Goal: Use online tool/utility: Use online tool/utility

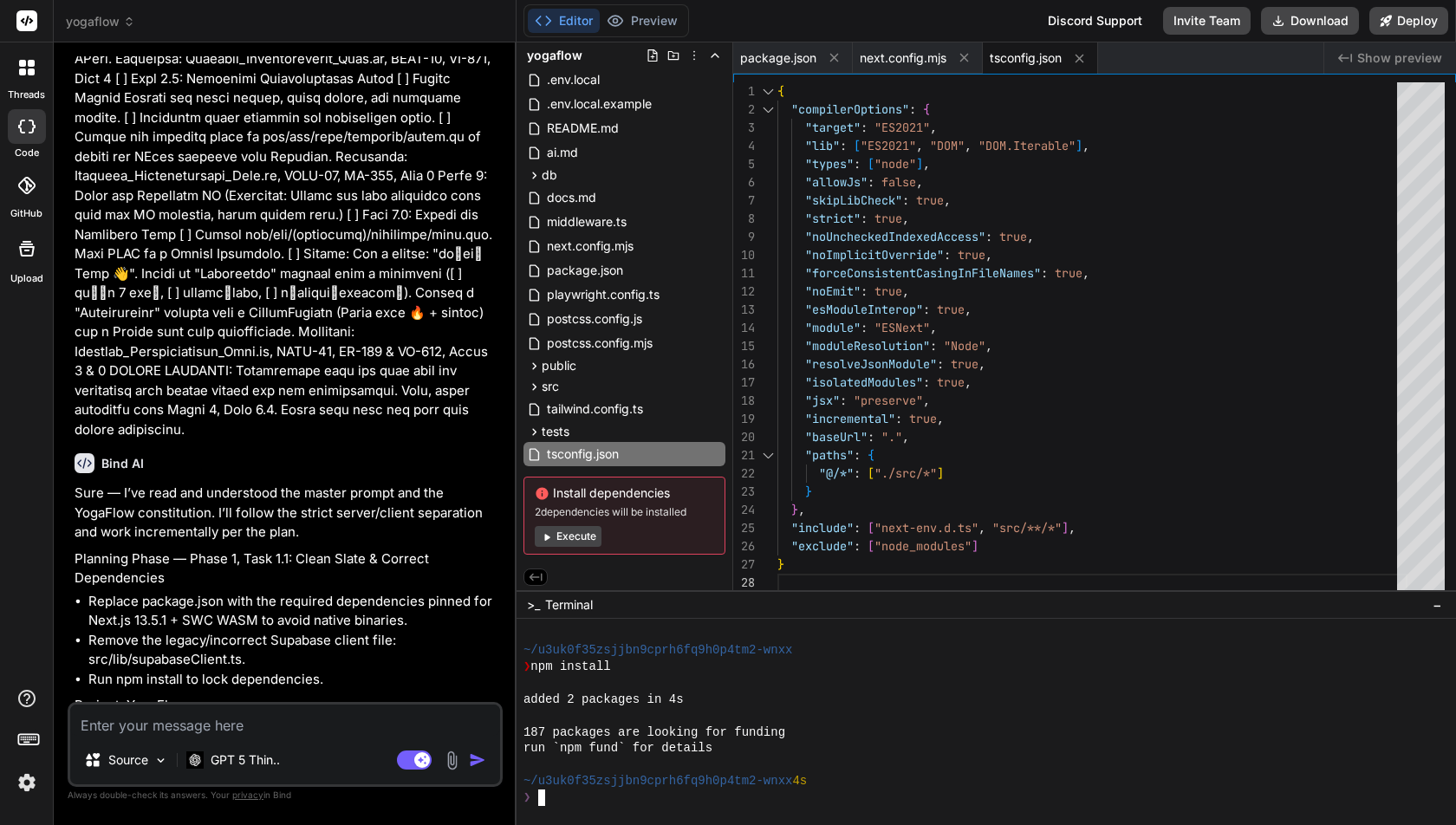
scroll to position [8349, 0]
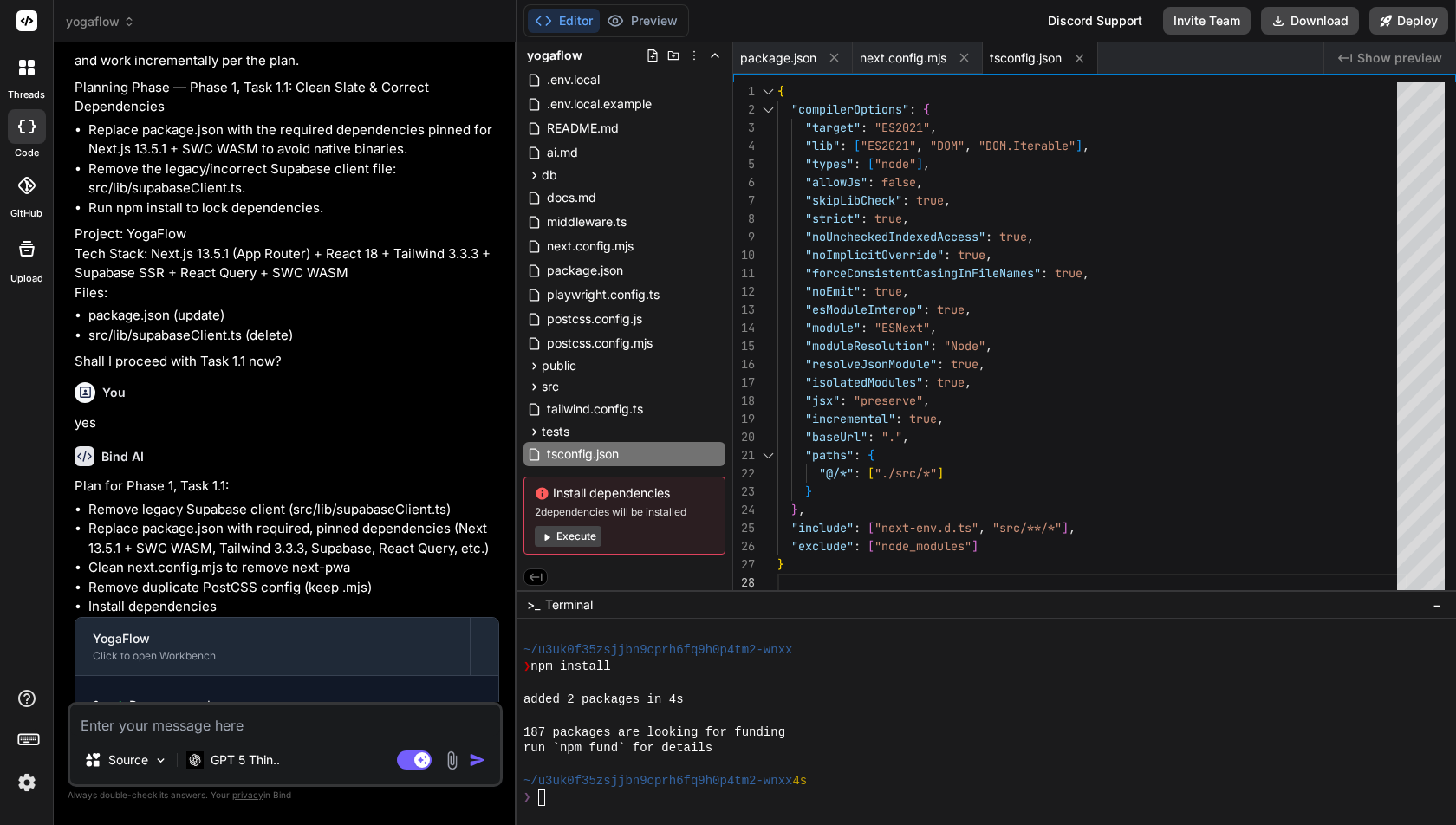
click at [646, 33] on div "Editor Preview Disabled until preview for your project is generated" at bounding box center [606, 21] width 165 height 33
click at [146, 730] on textarea at bounding box center [285, 720] width 430 height 31
type textarea "g"
type textarea "x"
type textarea "ge"
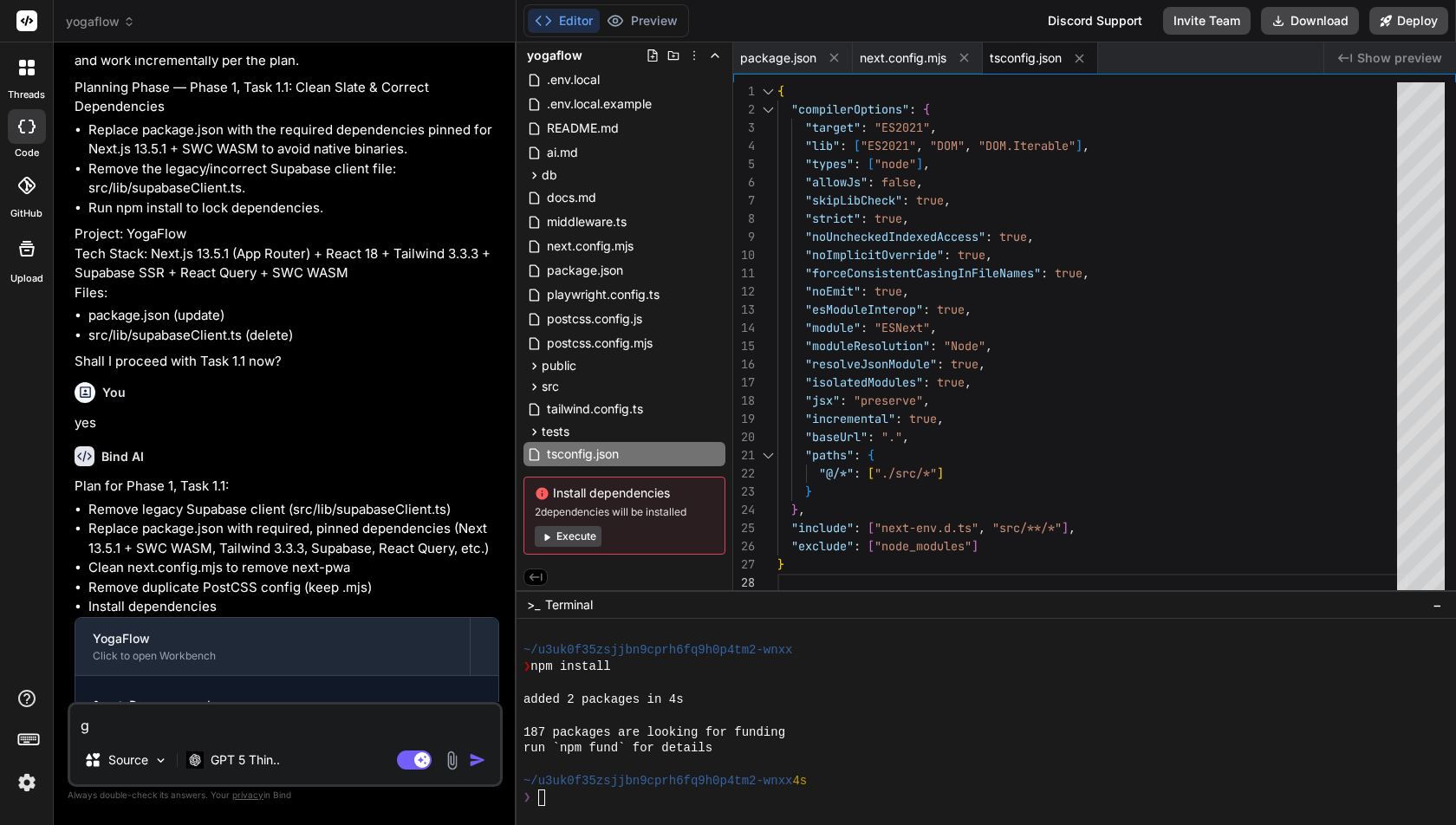
type textarea "x"
type textarea "gen"
type textarea "x"
type textarea "gene"
type textarea "x"
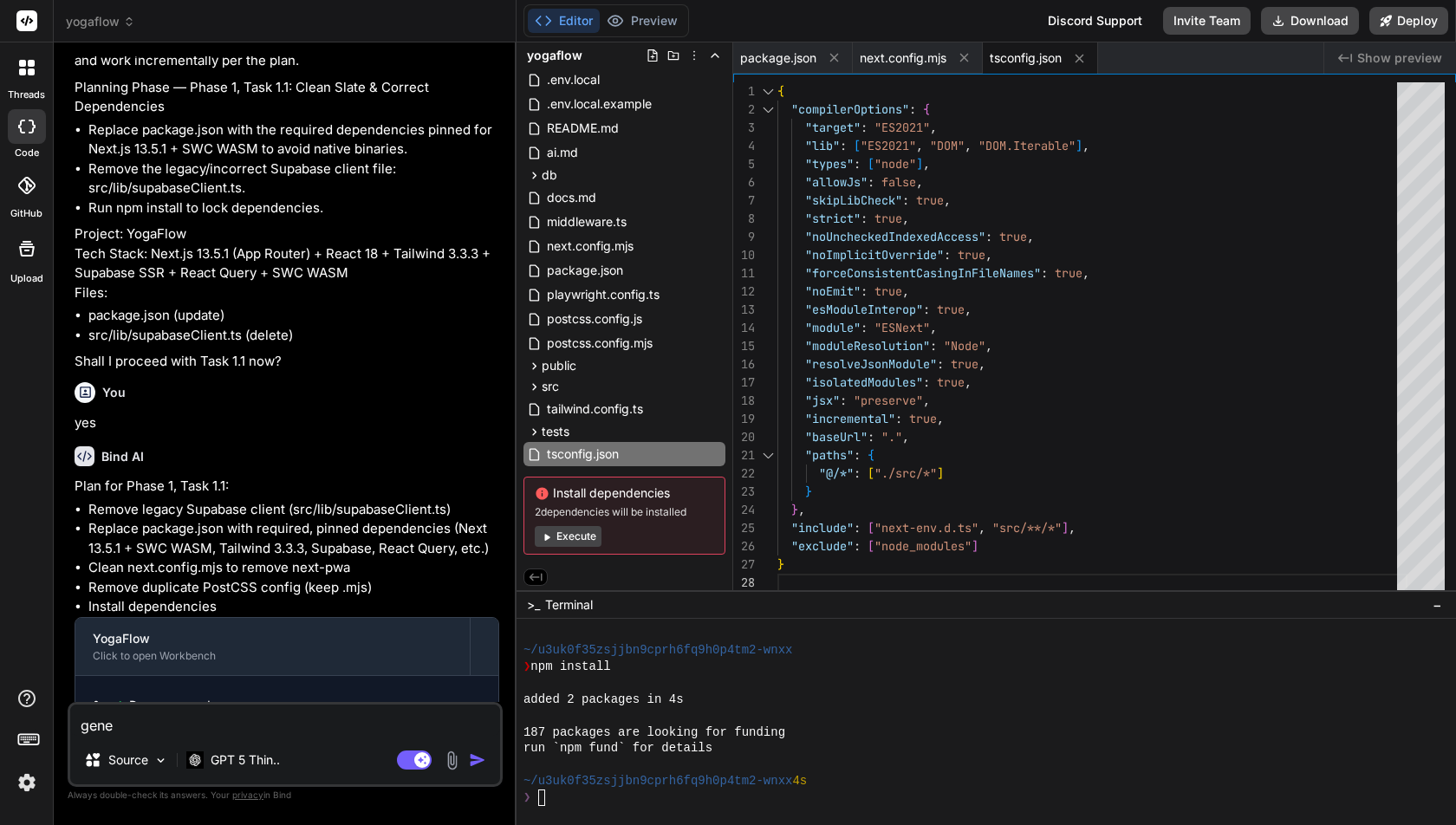
type textarea "gener"
type textarea "x"
type textarea "genera"
type textarea "x"
type textarea "generat"
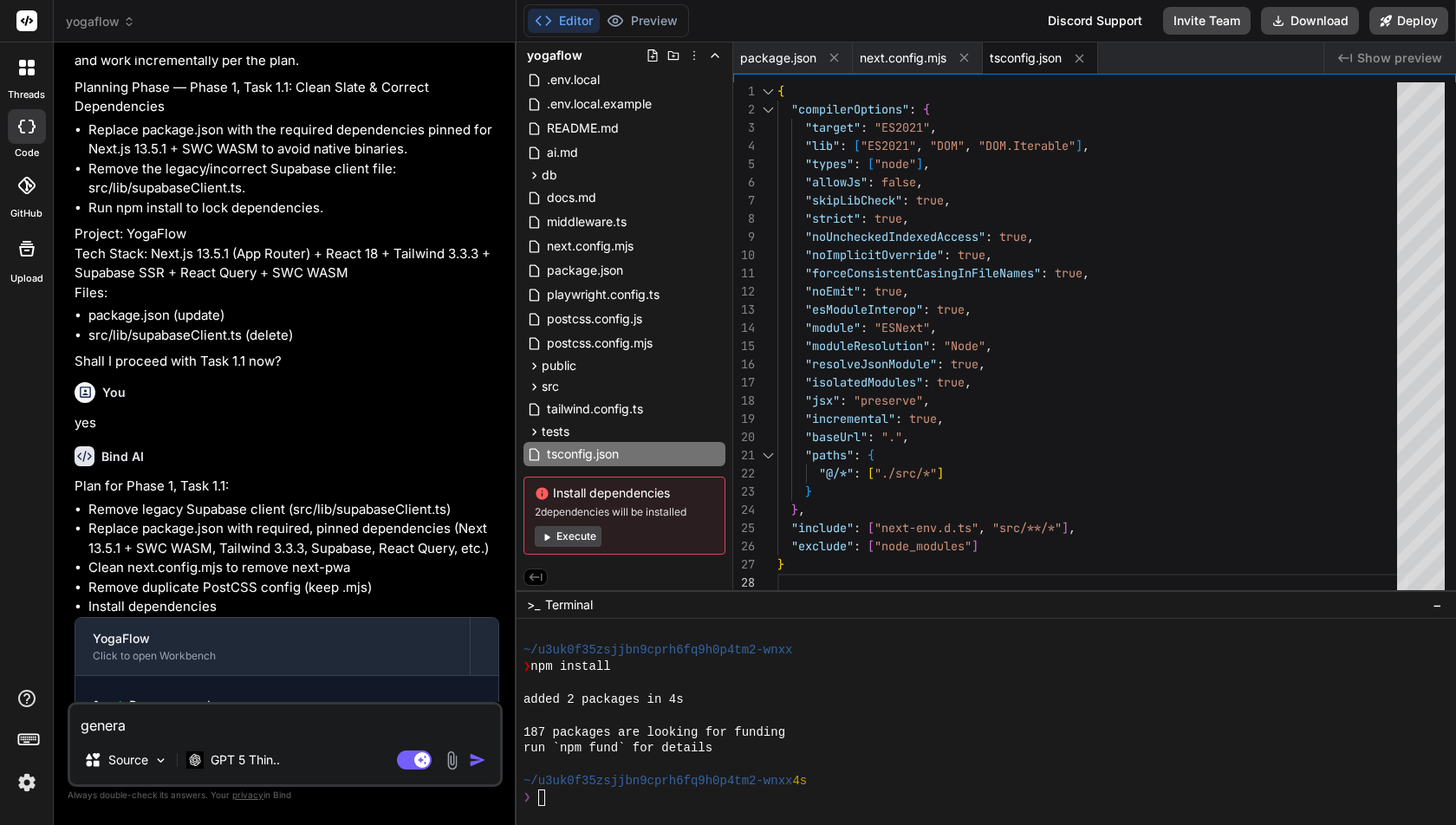
type textarea "x"
type textarea "generate"
type textarea "x"
type textarea "generate"
type textarea "x"
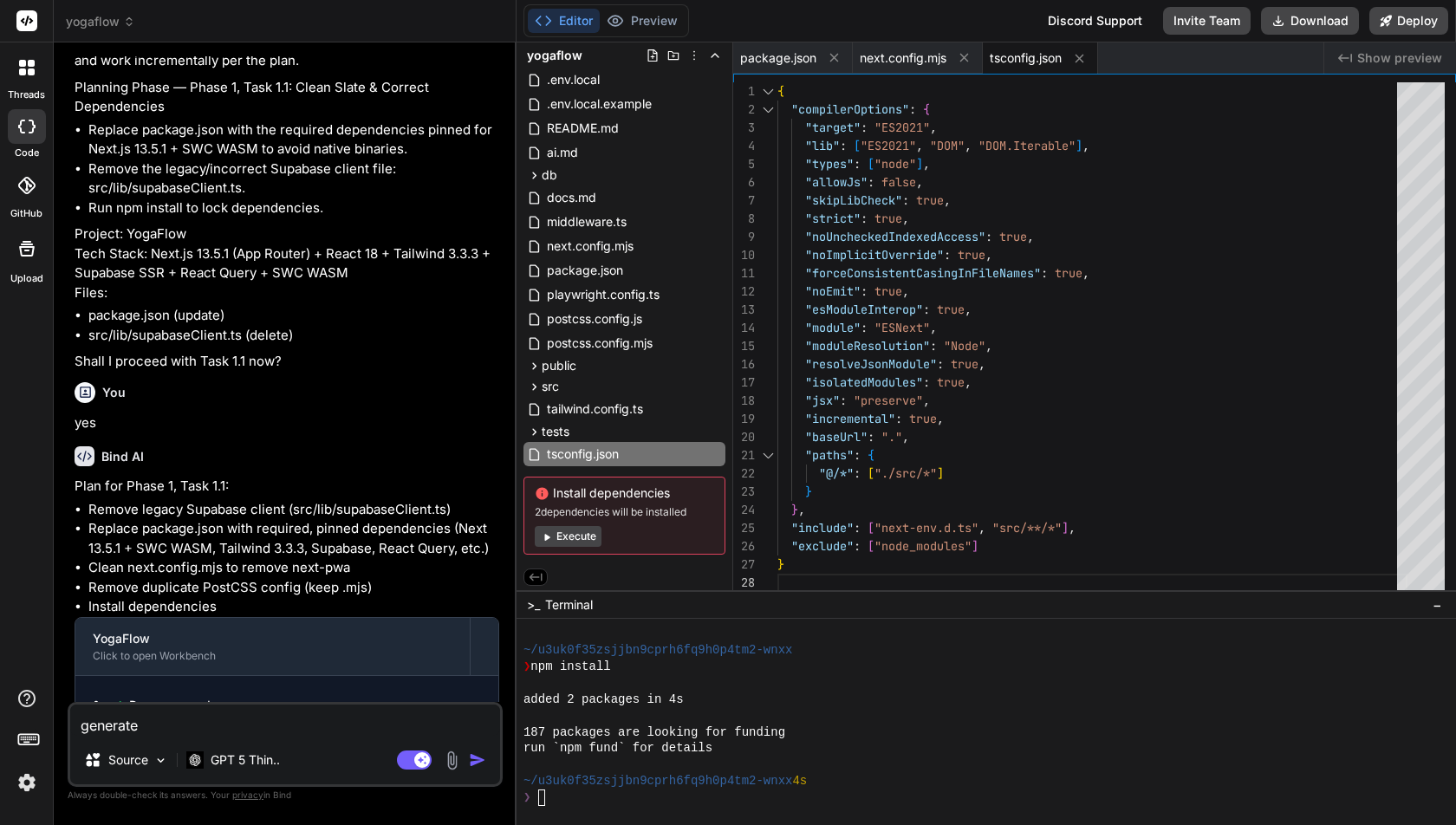
type textarea "generate p"
type textarea "x"
type textarea "generate pr"
type textarea "x"
type textarea "generate pre"
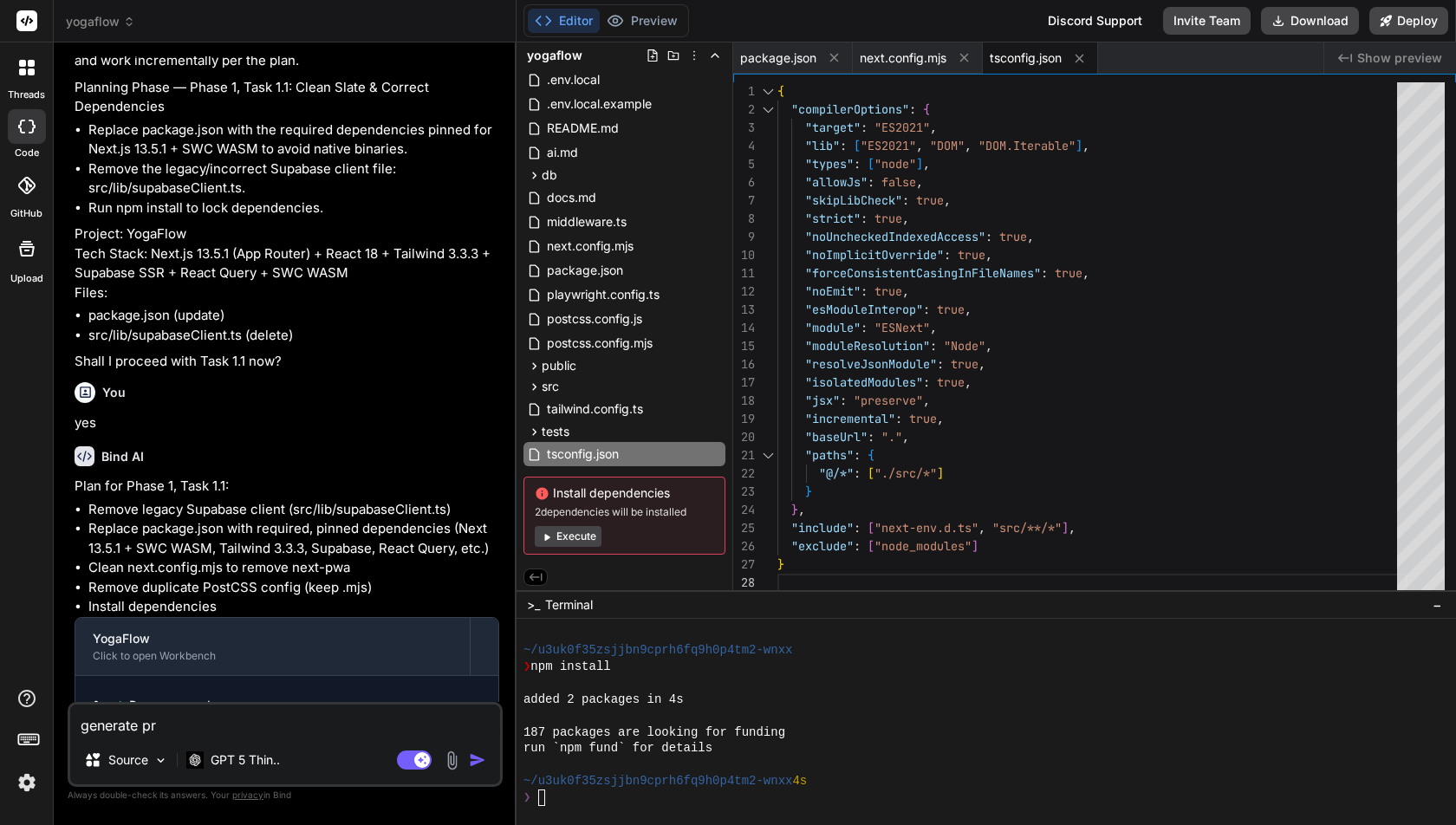
type textarea "x"
type textarea "generate prev"
type textarea "x"
type textarea "generate previ"
type textarea "x"
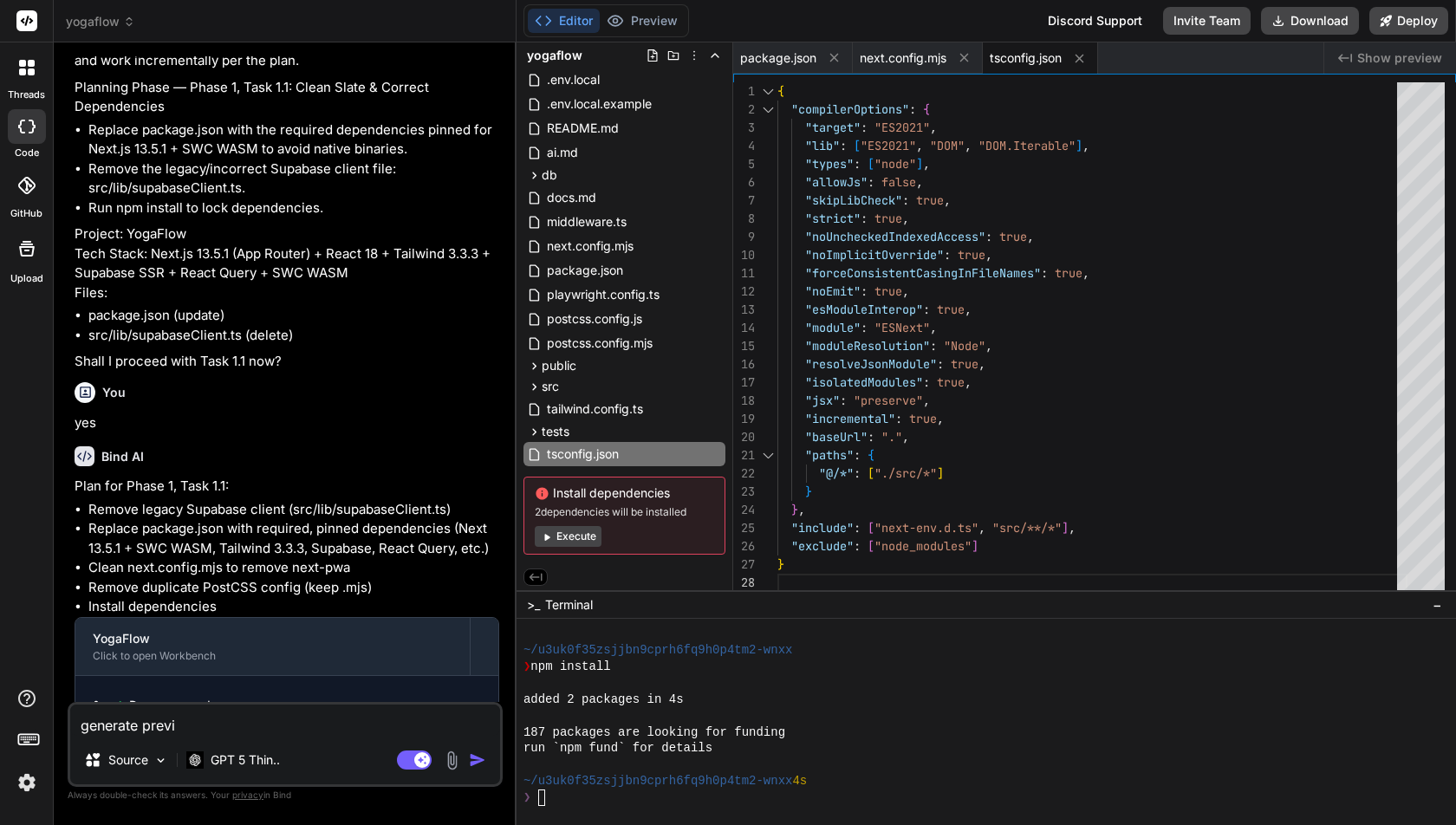
type textarea "generate previe"
type textarea "x"
type textarea "generate previea"
type textarea "x"
type textarea "generate previe"
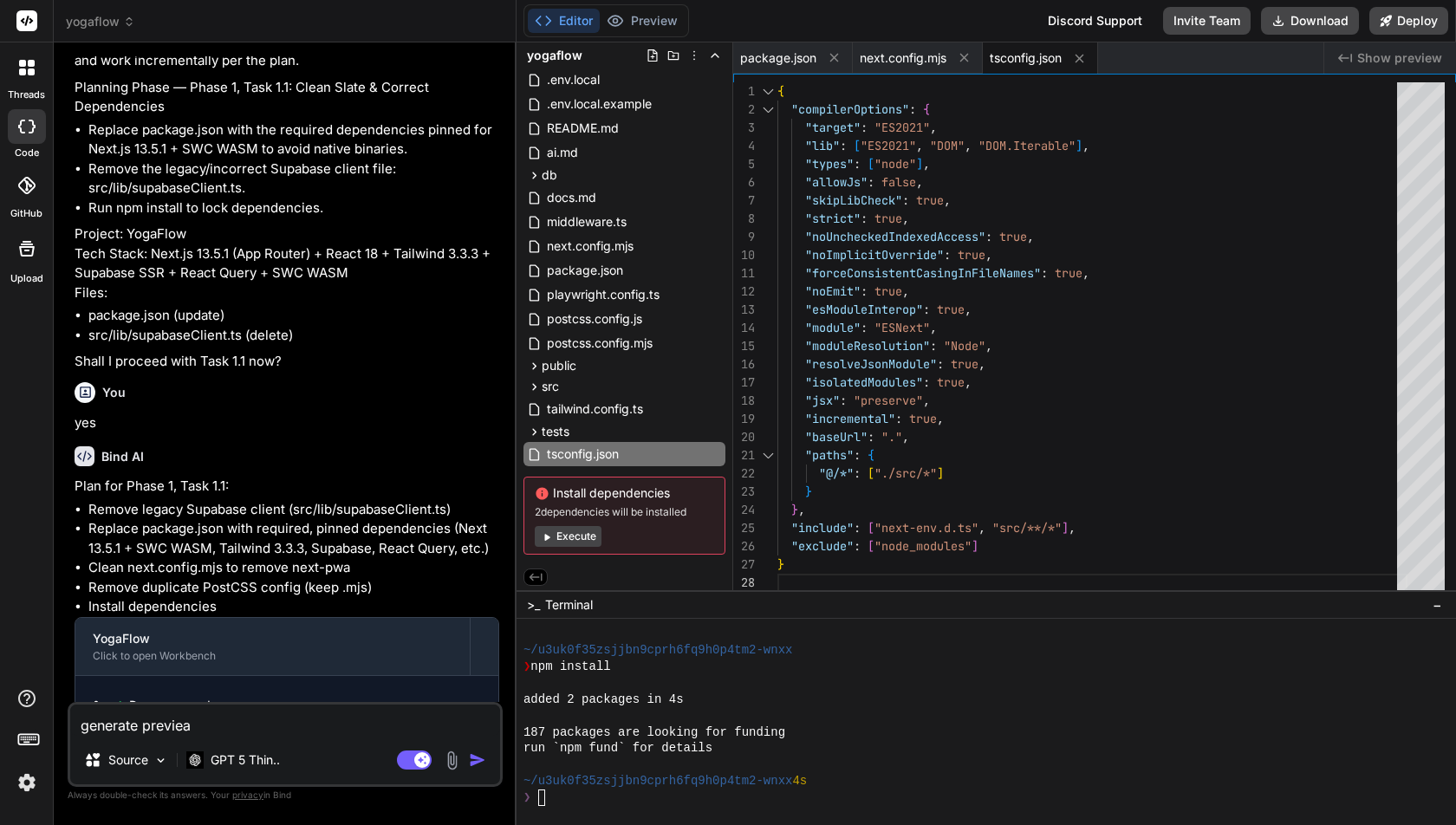
type textarea "x"
type textarea "generate previ"
type textarea "x"
type textarea "generate previe"
type textarea "x"
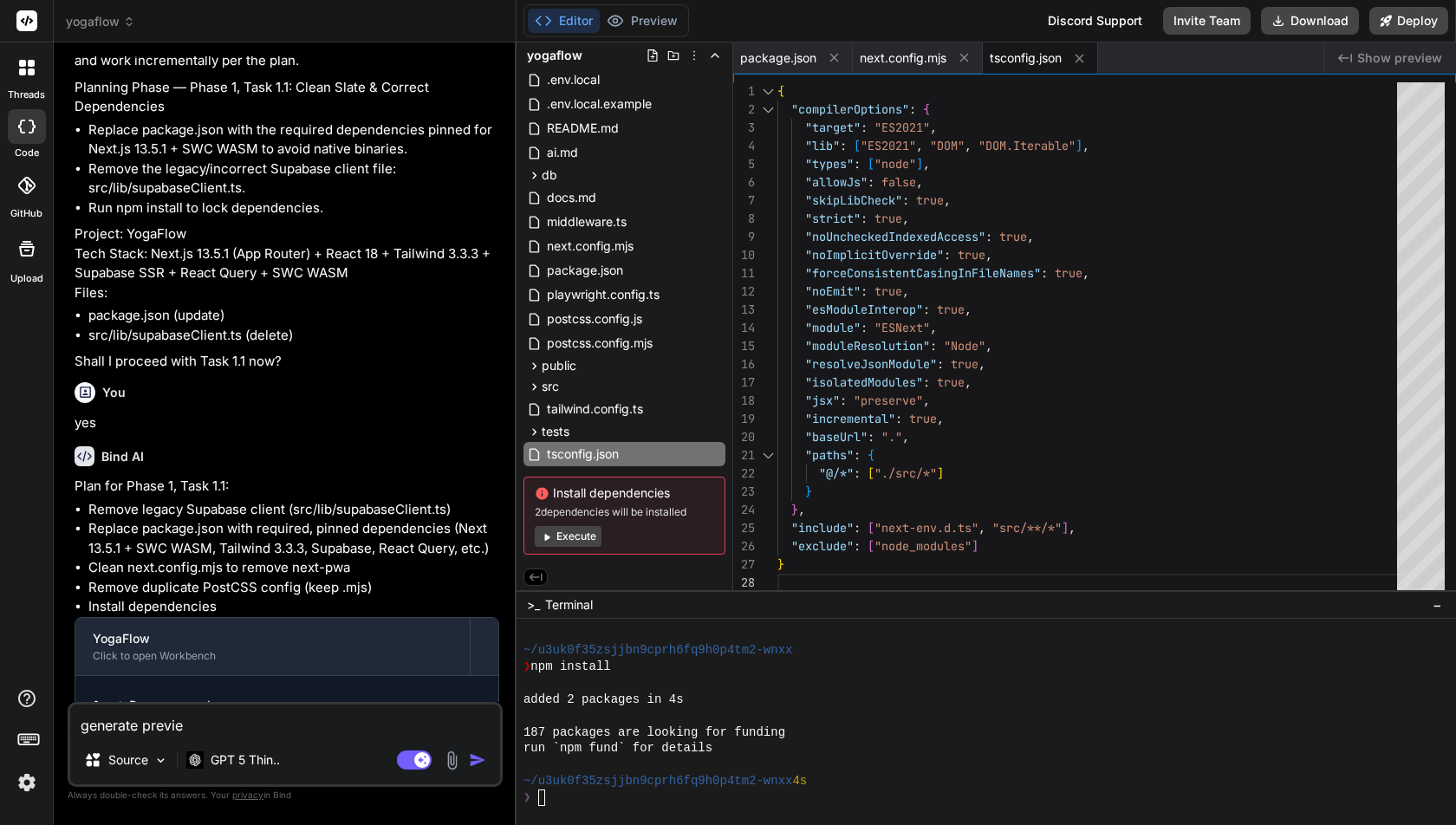
type textarea "generate preview"
type textarea "x"
type textarea "generate previewa"
type textarea "x"
type textarea "generate previewab"
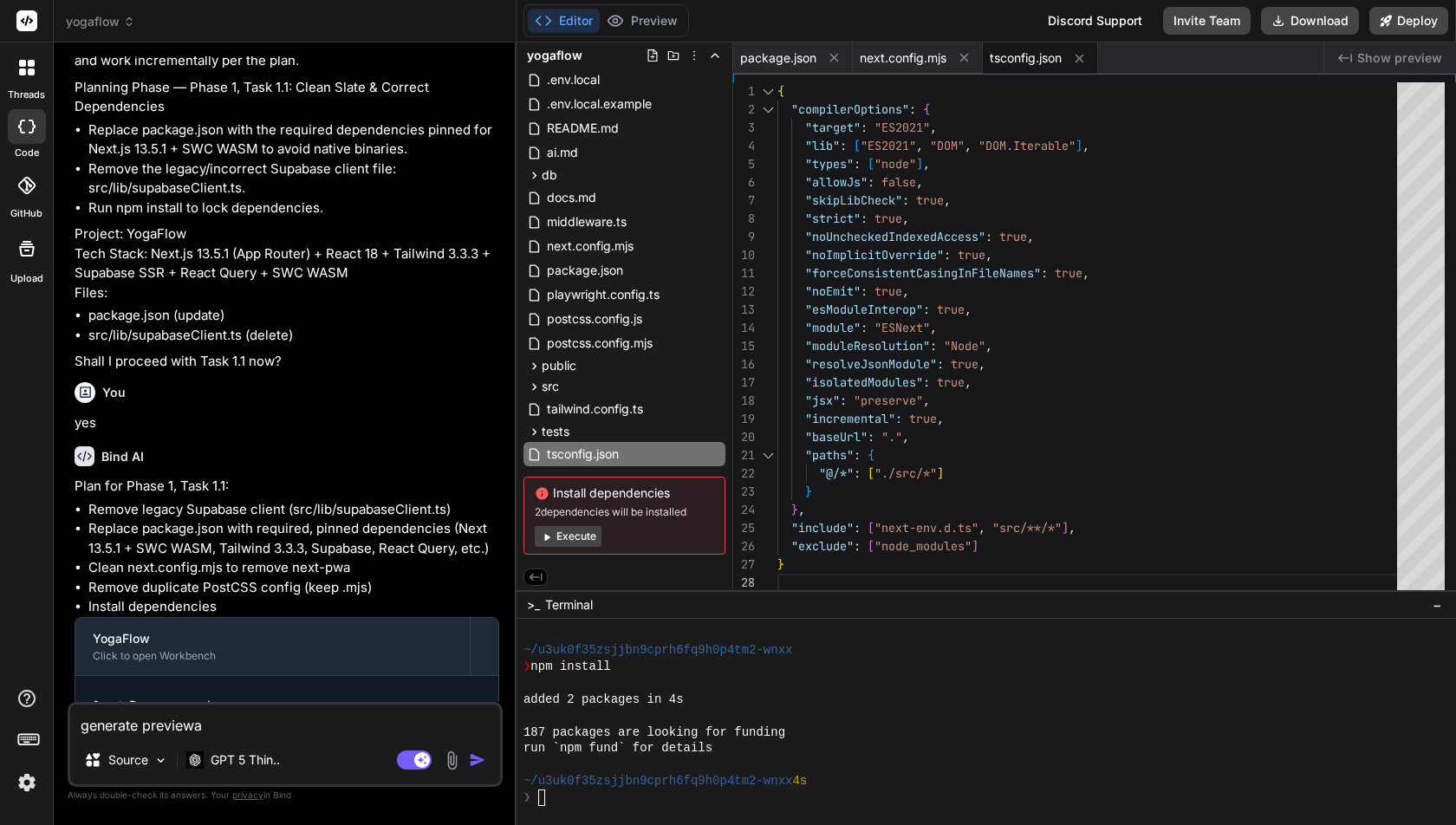
type textarea "x"
type textarea "generate previewabl"
type textarea "x"
type textarea "generate previewable"
type textarea "x"
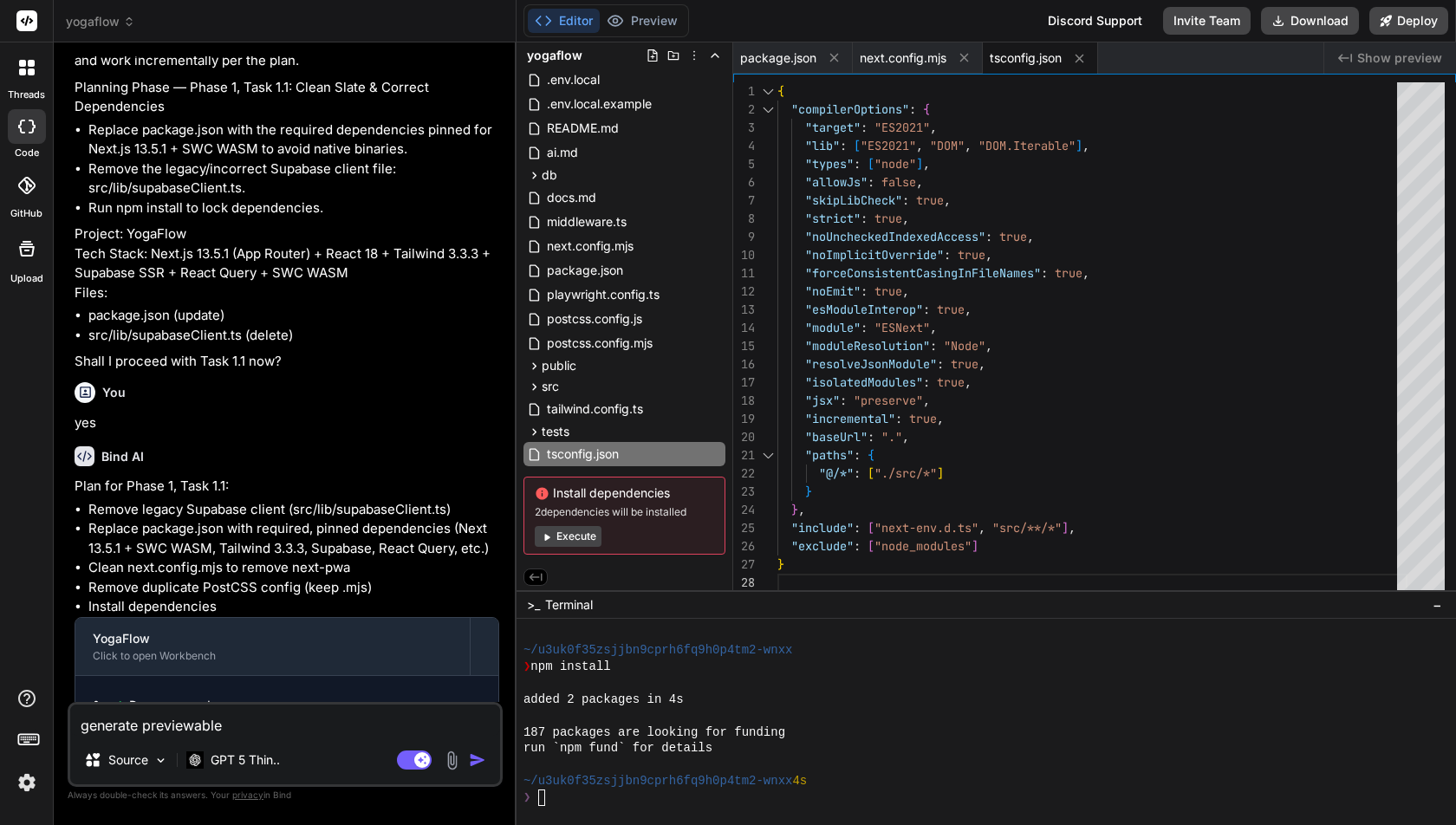
type textarea "generate previewable"
type textarea "x"
type textarea "generate previewable f"
type textarea "x"
type textarea "generate previewable fo"
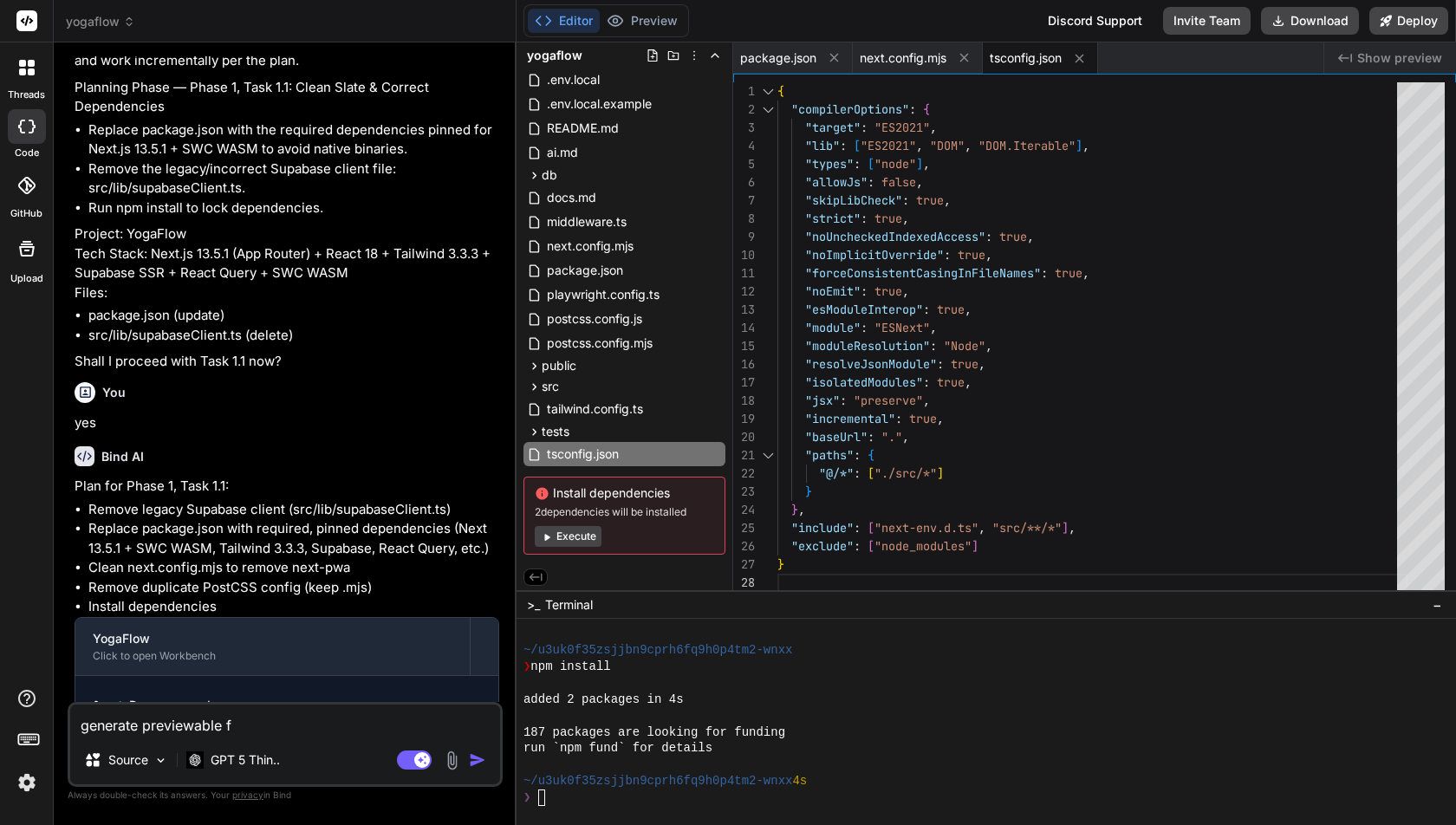
type textarea "x"
type textarea "generate previewable for"
type textarea "x"
type textarea "generate previewable for"
type textarea "x"
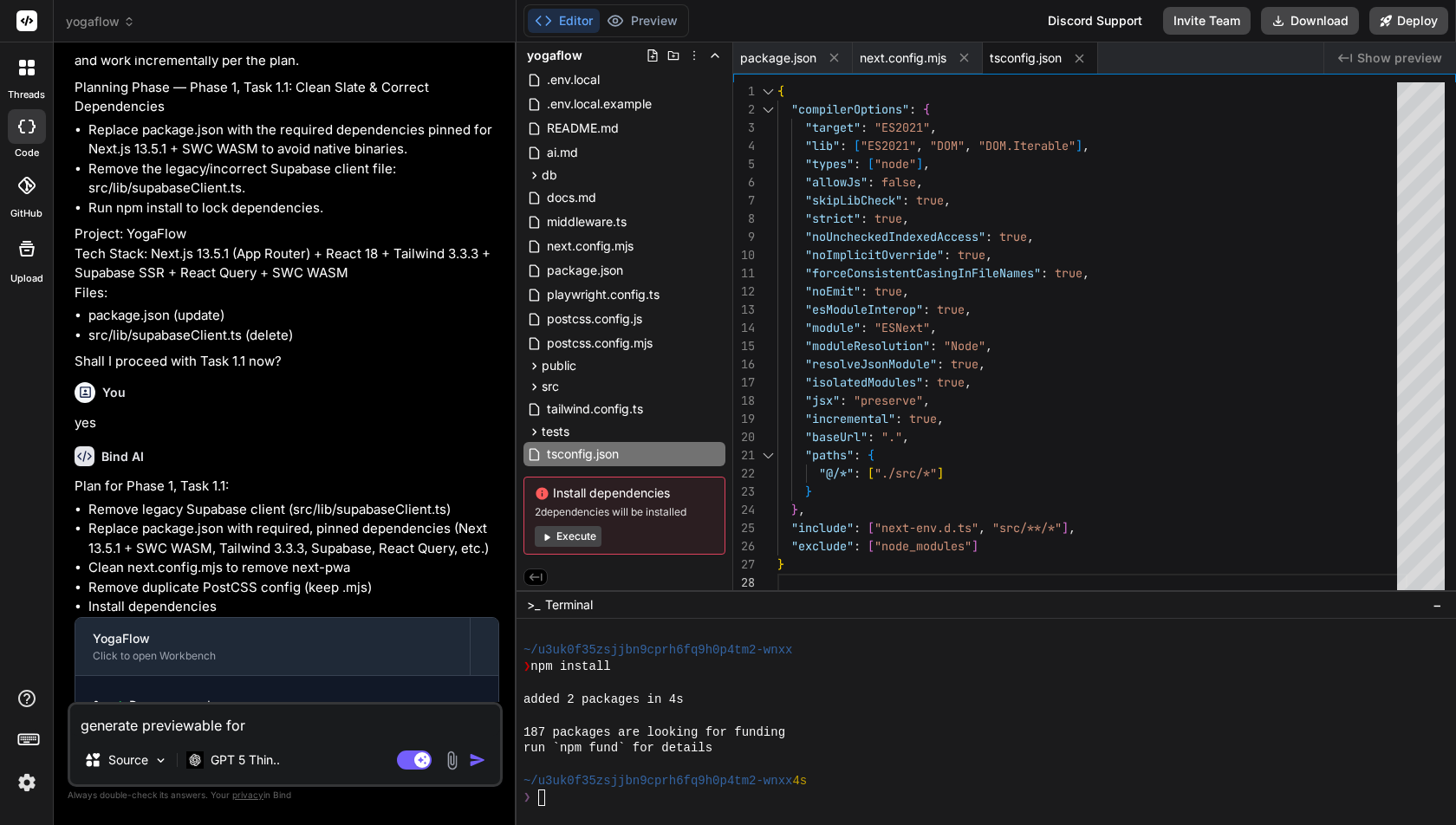
type textarea "generate previewable for f"
type textarea "x"
type textarea "generate previewable for fi"
type textarea "x"
type textarea "generate previewable for fir"
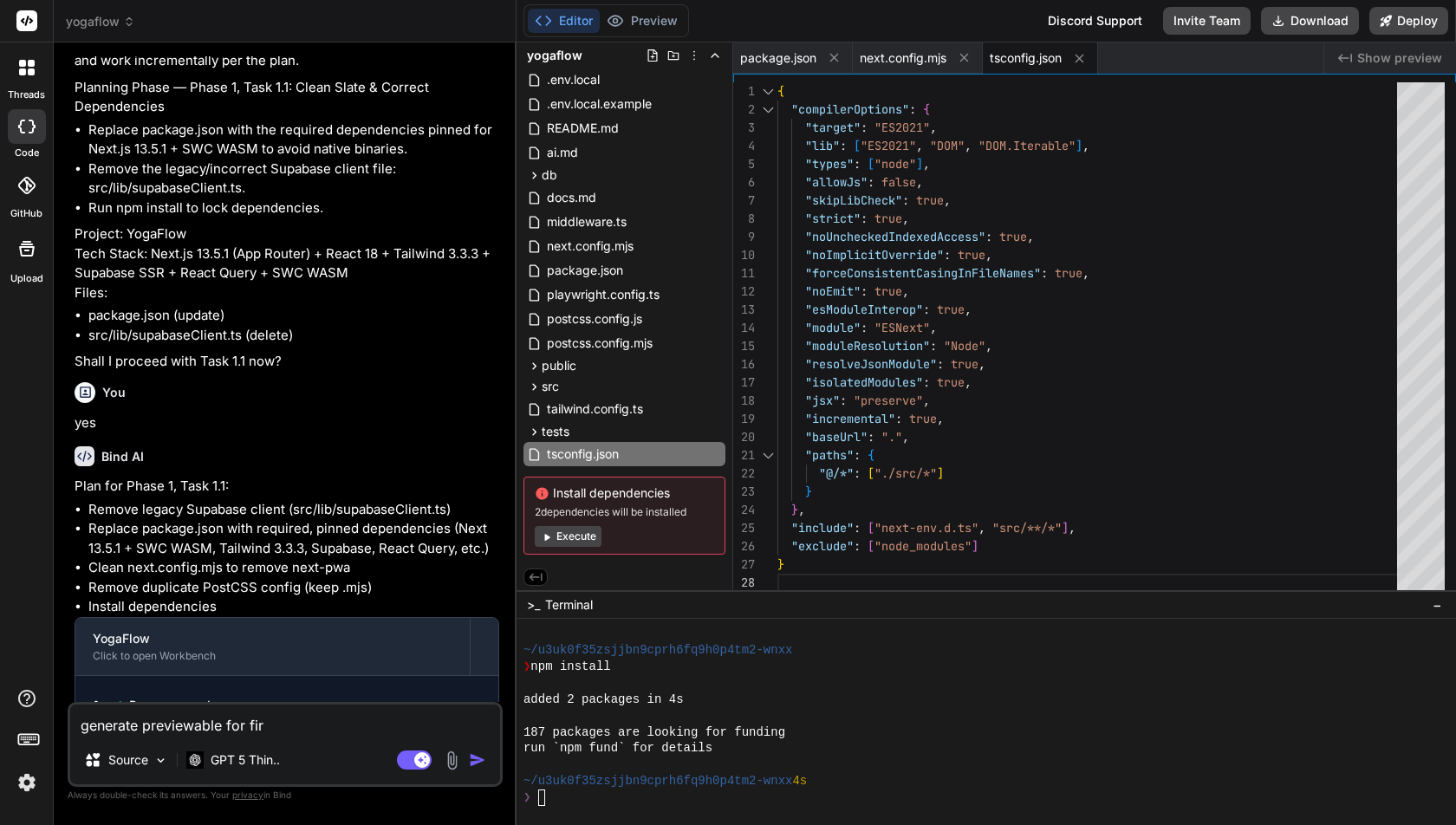
type textarea "x"
type textarea "generate previewable for firs"
type textarea "x"
type textarea "generate previewable for first"
type textarea "x"
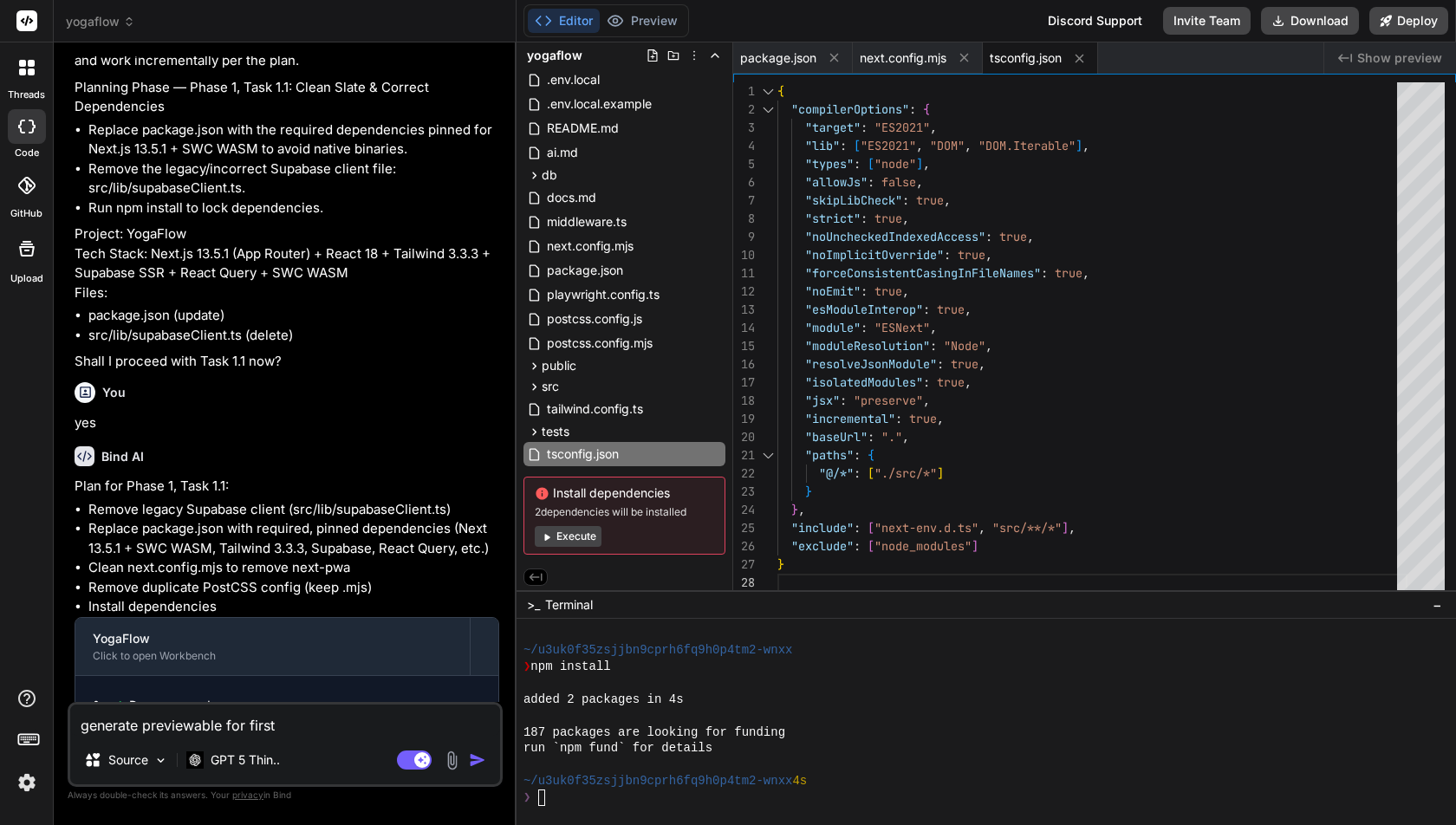
type textarea "generate previewable for first"
type textarea "x"
type textarea "generate previewable for first p"
type textarea "x"
type textarea "generate previewable for first pa"
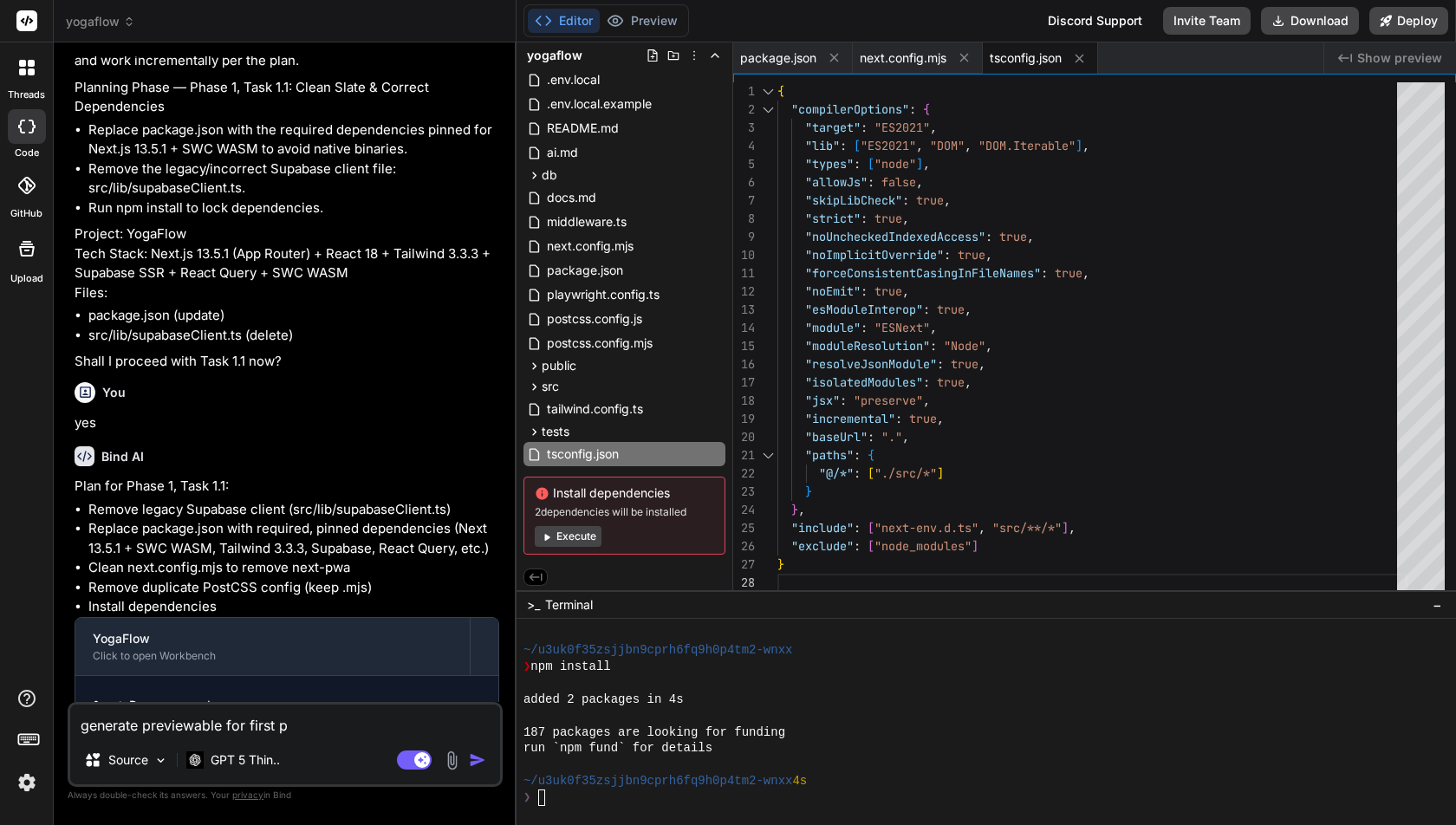
type textarea "x"
type textarea "generate previewable for first pag"
type textarea "x"
type textarea "generate previewable for first page"
type textarea "x"
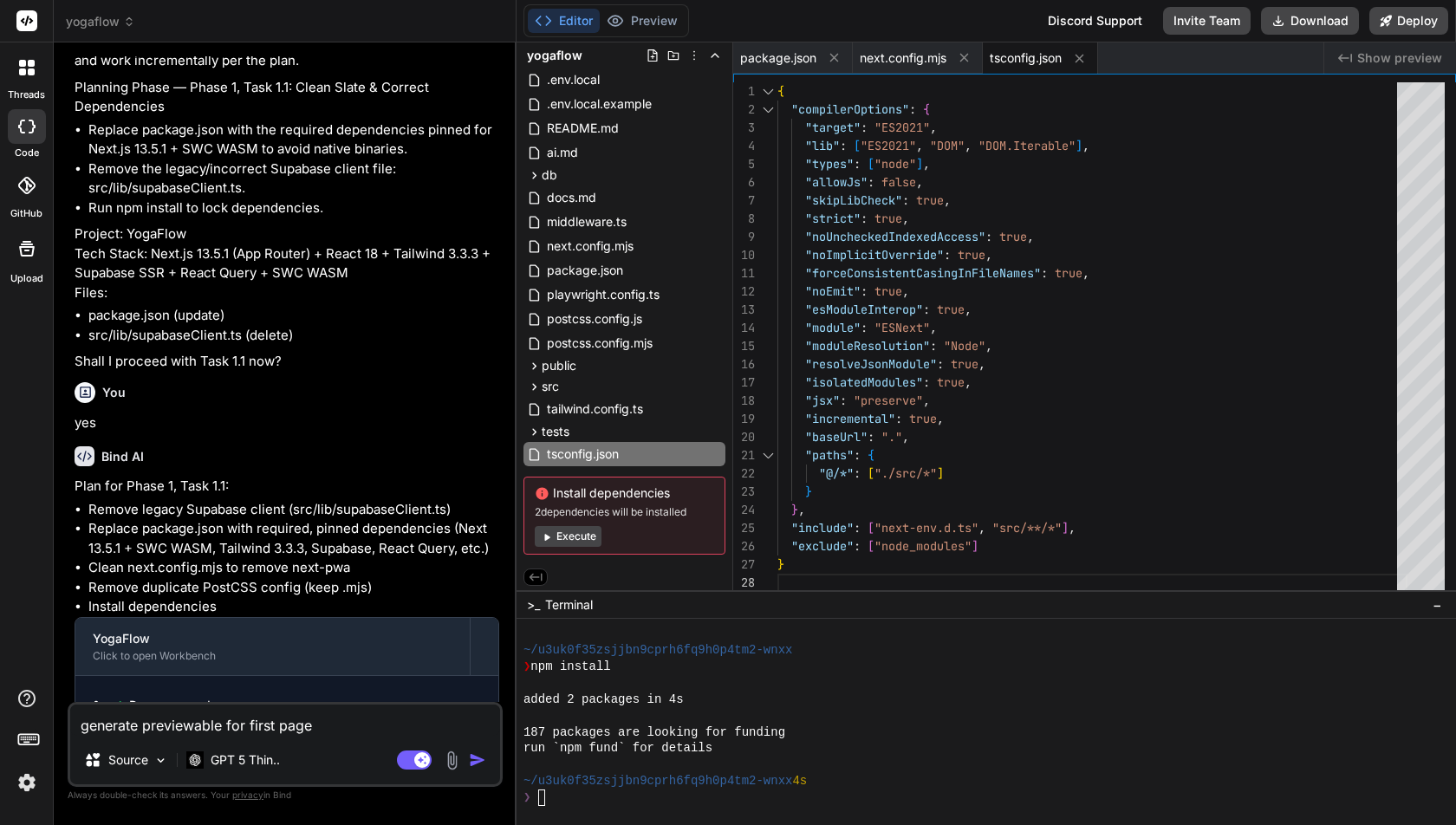
type textarea "generate preview able for first page"
type textarea "x"
click at [199, 729] on textarea "generate preview able for first page" at bounding box center [285, 720] width 430 height 31
type textarea "generate previewable for first page"
type textarea "x"
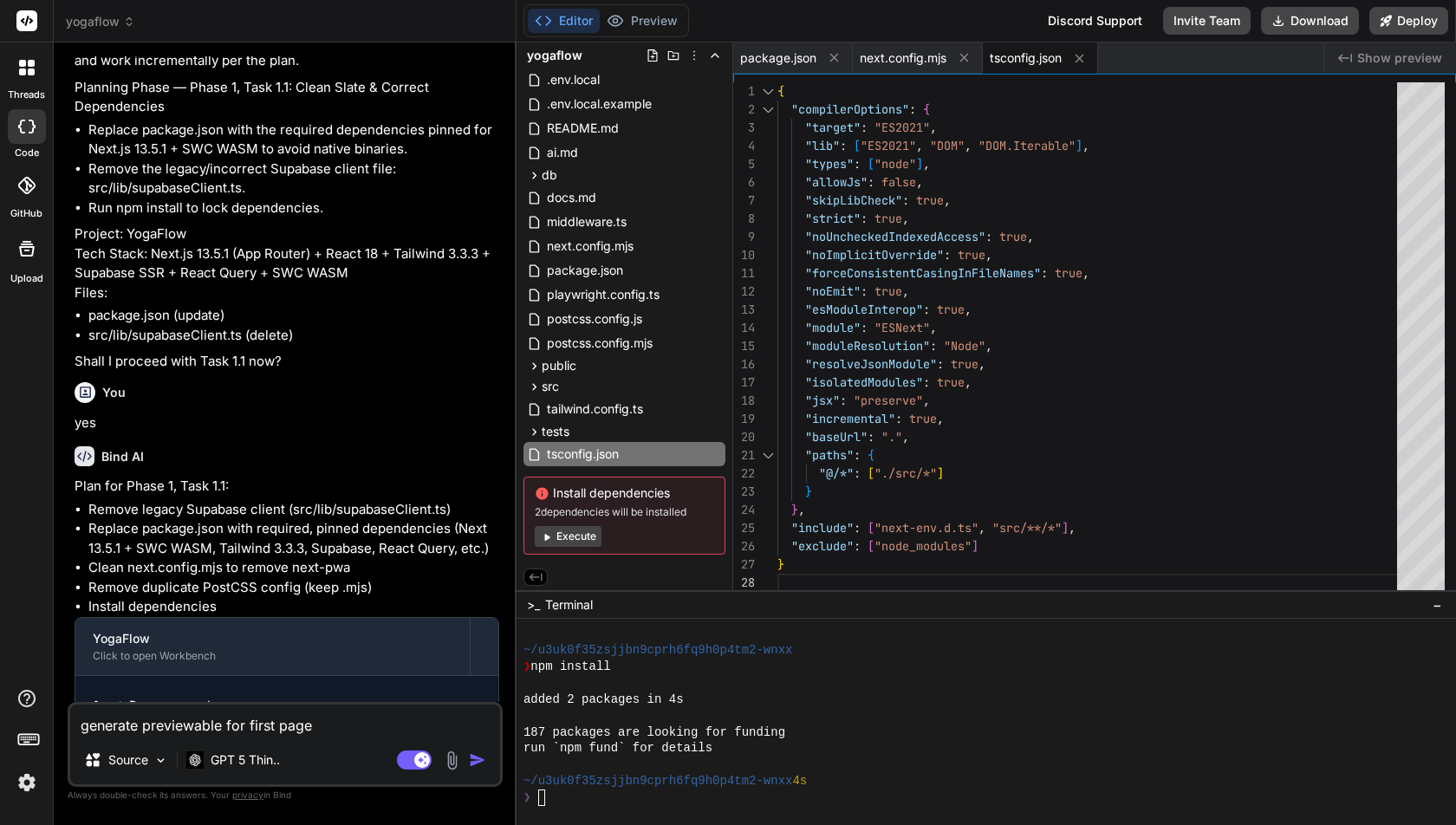
type textarea "generate previewable for first page"
click at [483, 756] on img "button" at bounding box center [477, 760] width 17 height 17
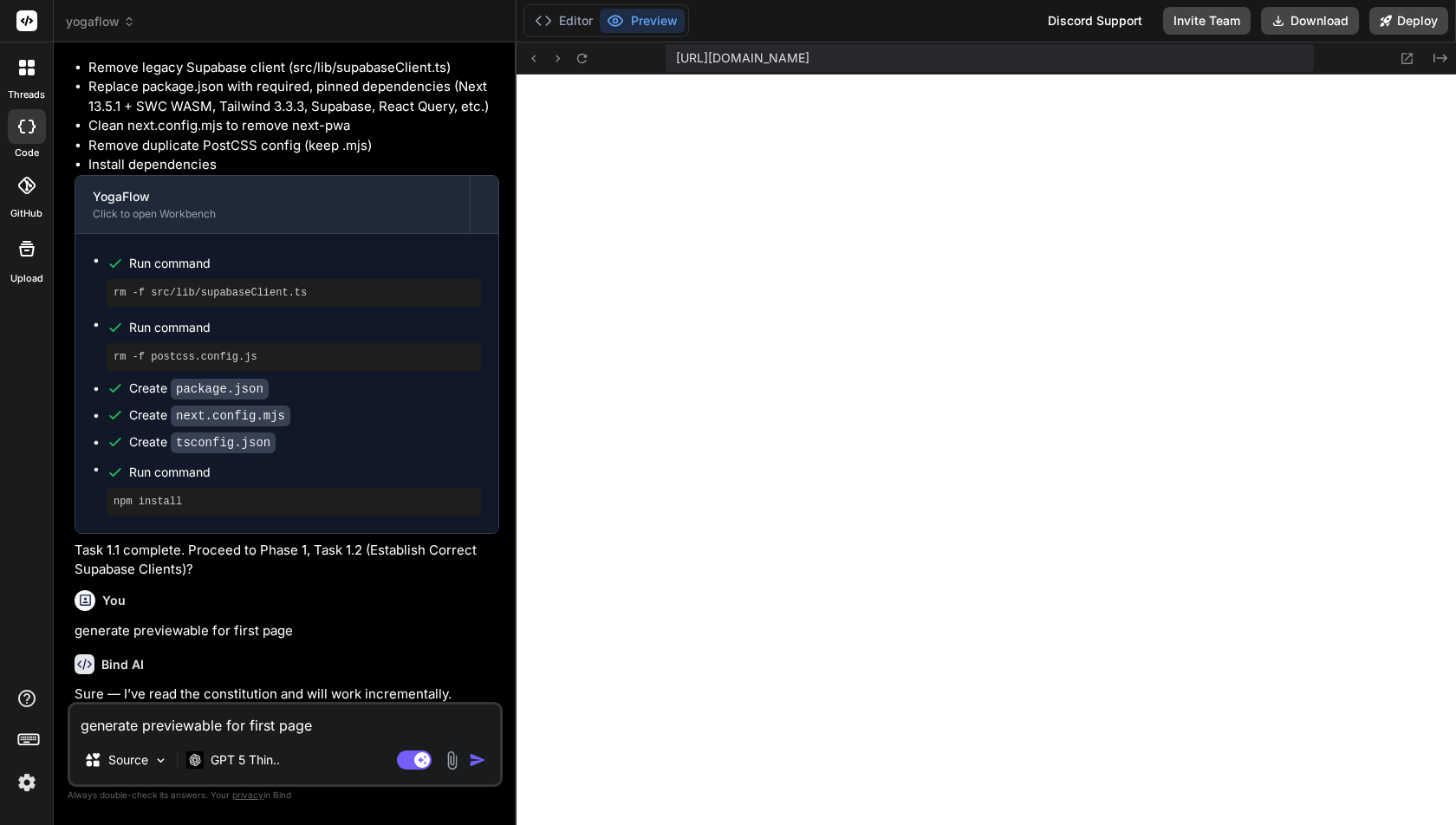
scroll to position [8826, 0]
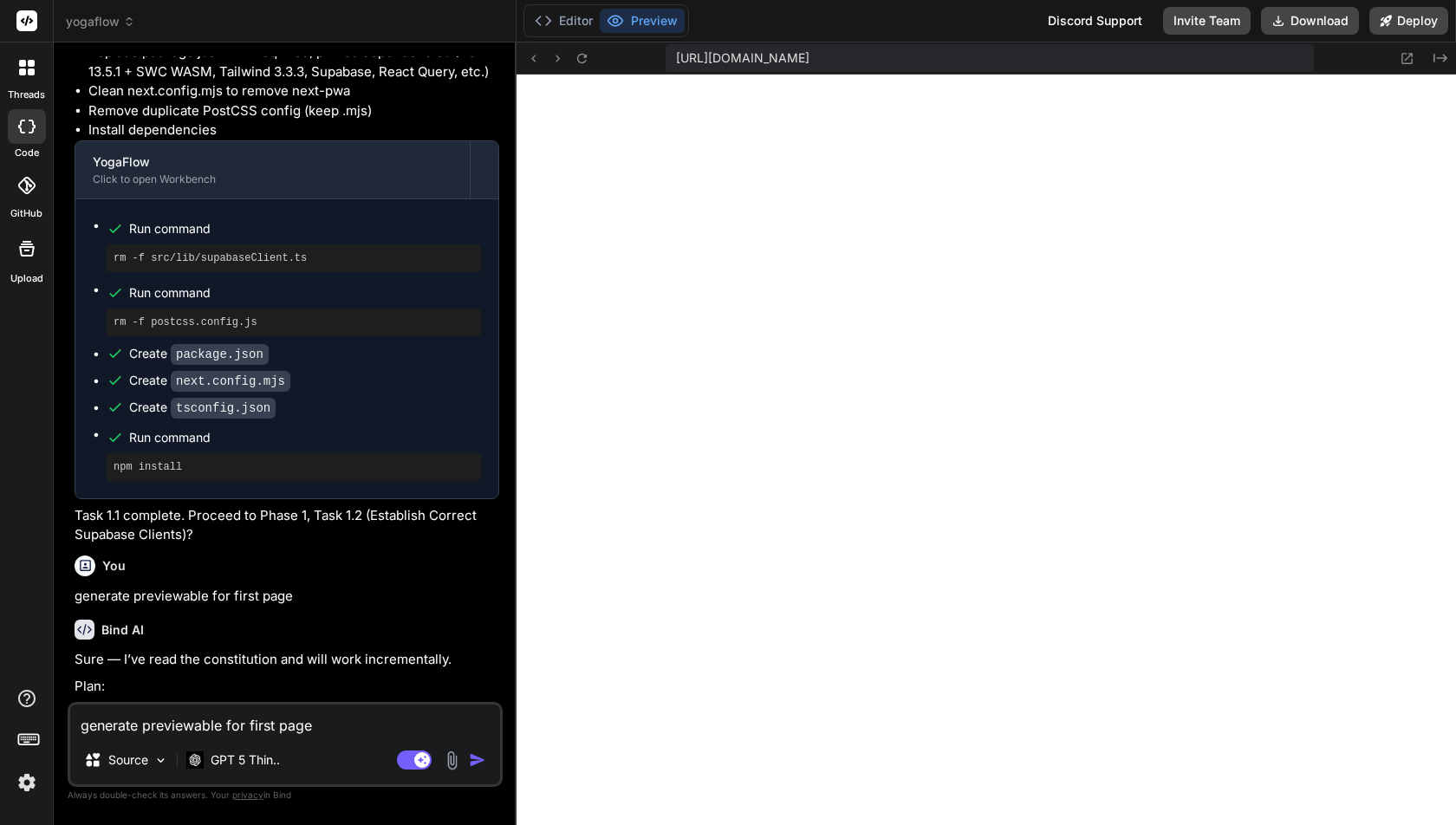
type textarea "x"
click at [539, 59] on icon at bounding box center [533, 59] width 15 height 15
click at [561, 64] on icon at bounding box center [558, 59] width 15 height 15
click at [581, 55] on icon at bounding box center [582, 59] width 15 height 15
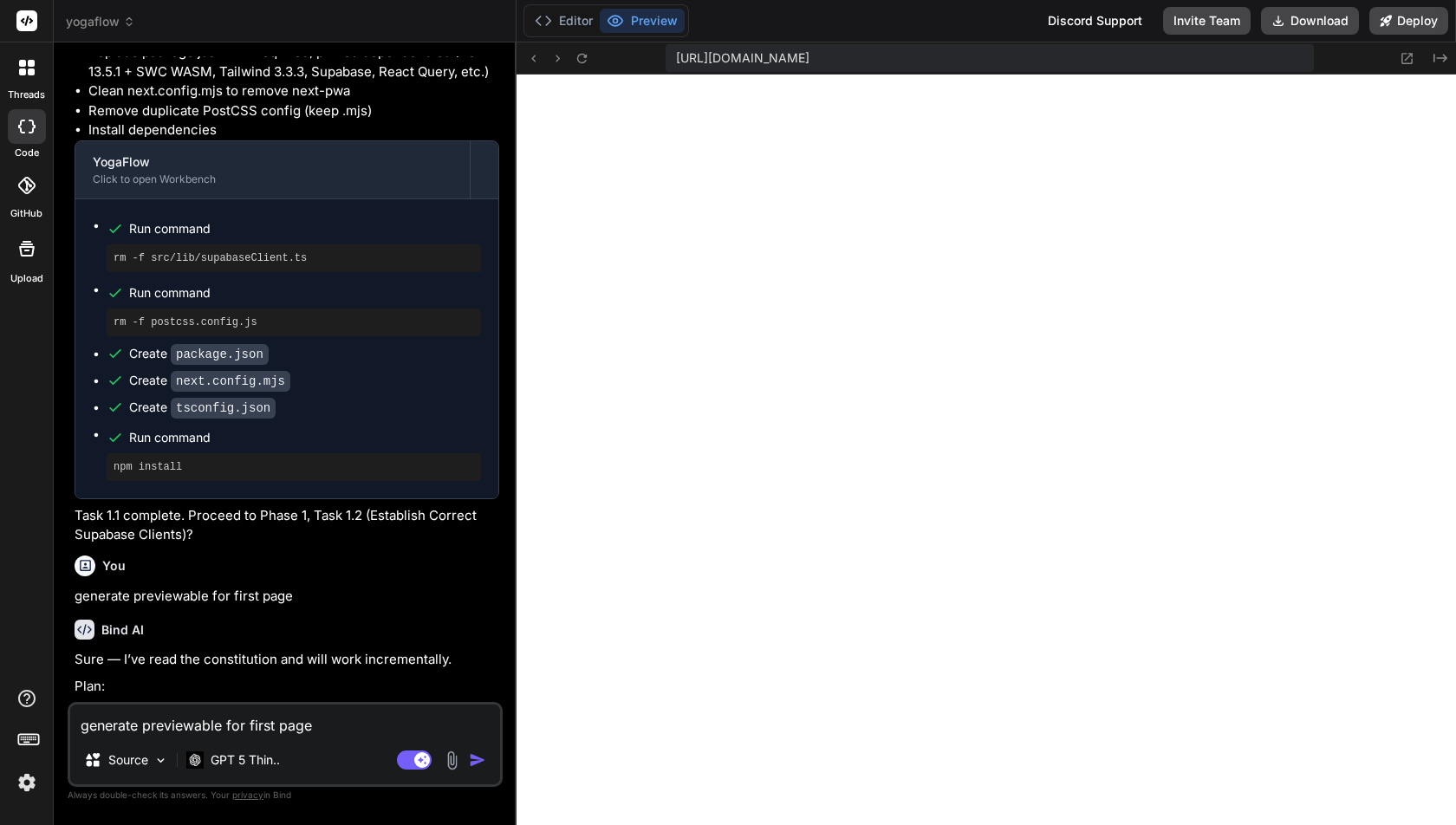
click at [219, 729] on textarea "generate previewable for first page" at bounding box center [285, 720] width 430 height 31
click at [25, 789] on img at bounding box center [27, 783] width 29 height 29
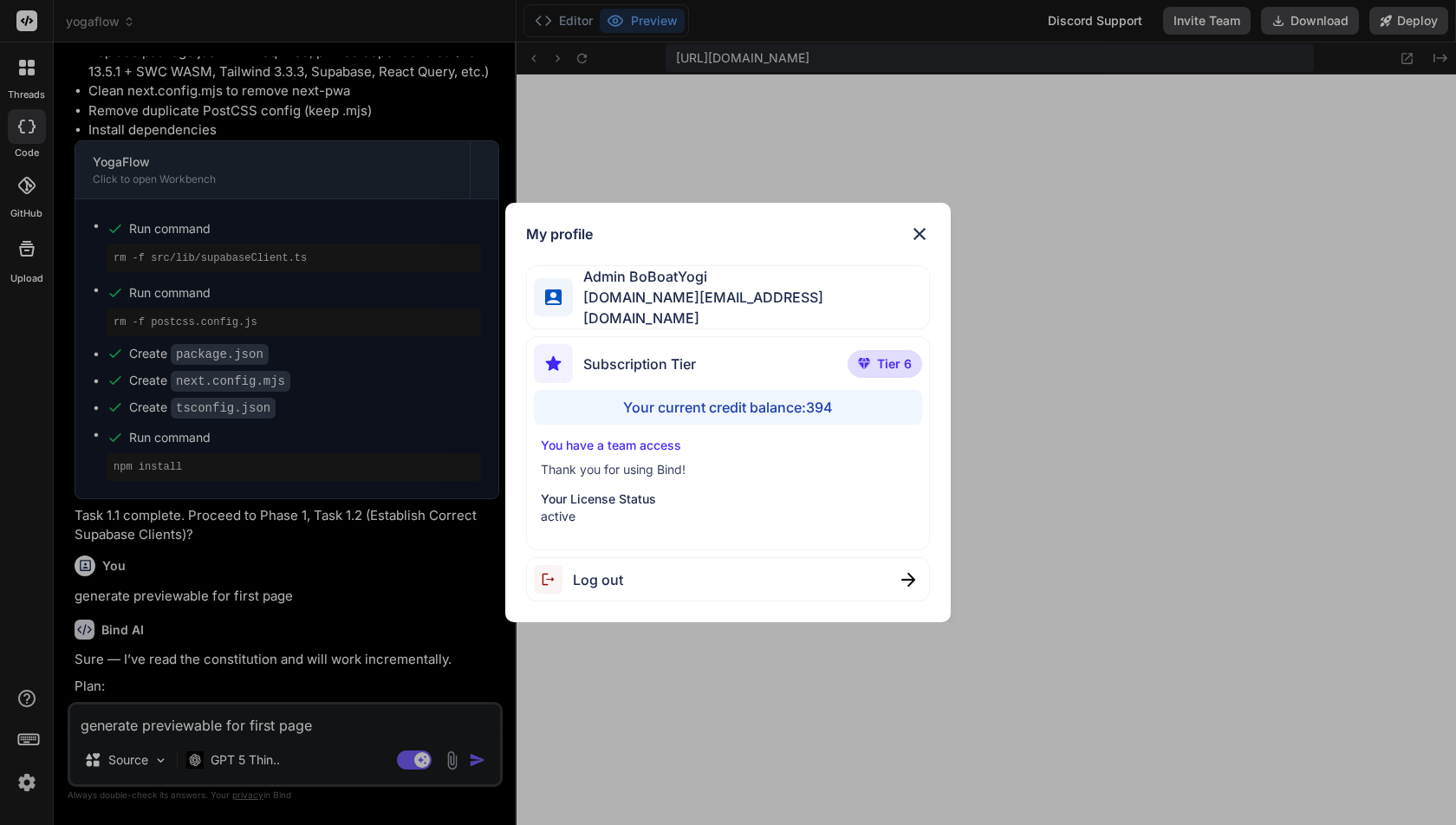
click at [914, 236] on img at bounding box center [919, 234] width 21 height 21
